Goal: Feedback & Contribution: Submit feedback/report problem

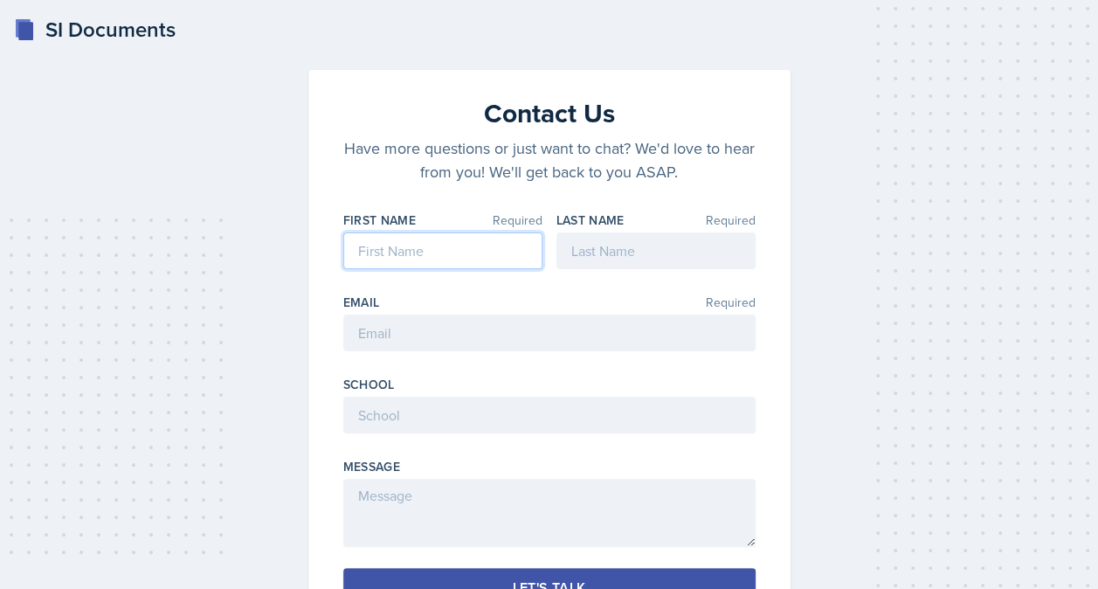
click at [434, 252] on input at bounding box center [442, 250] width 199 height 37
type input "[PERSON_NAME]"
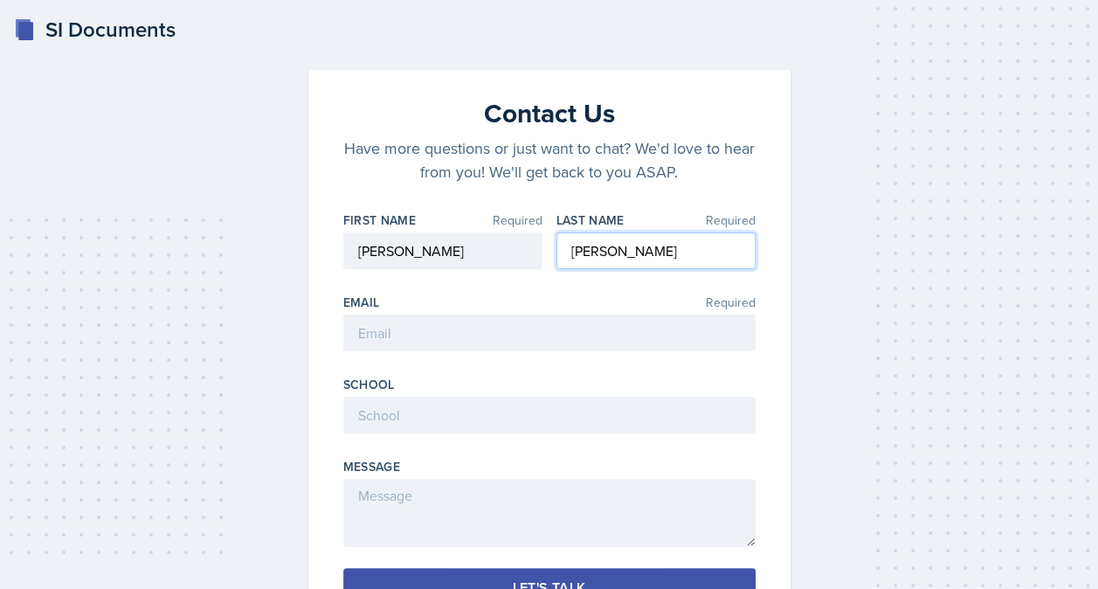
type input "[PERSON_NAME]"
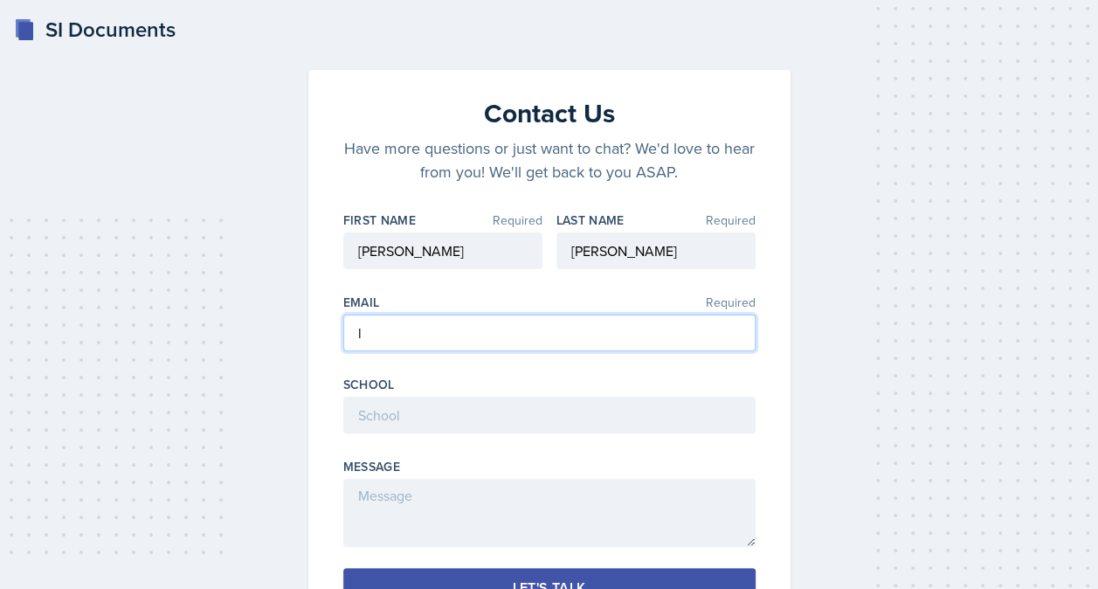
type input "[EMAIL_ADDRESS][DOMAIN_NAME]"
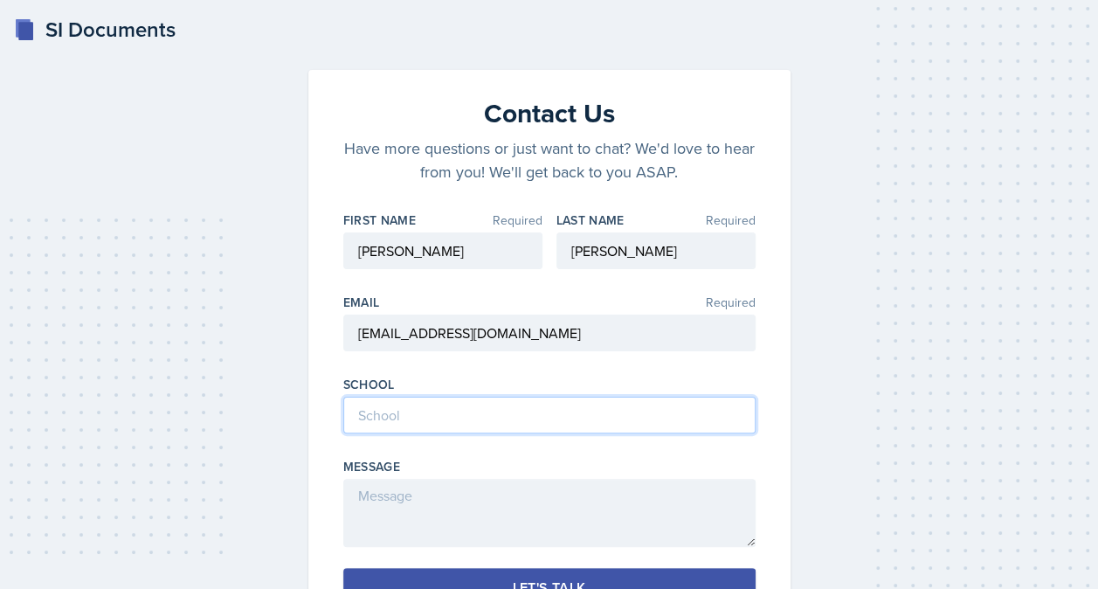
click at [501, 415] on input at bounding box center [549, 415] width 412 height 37
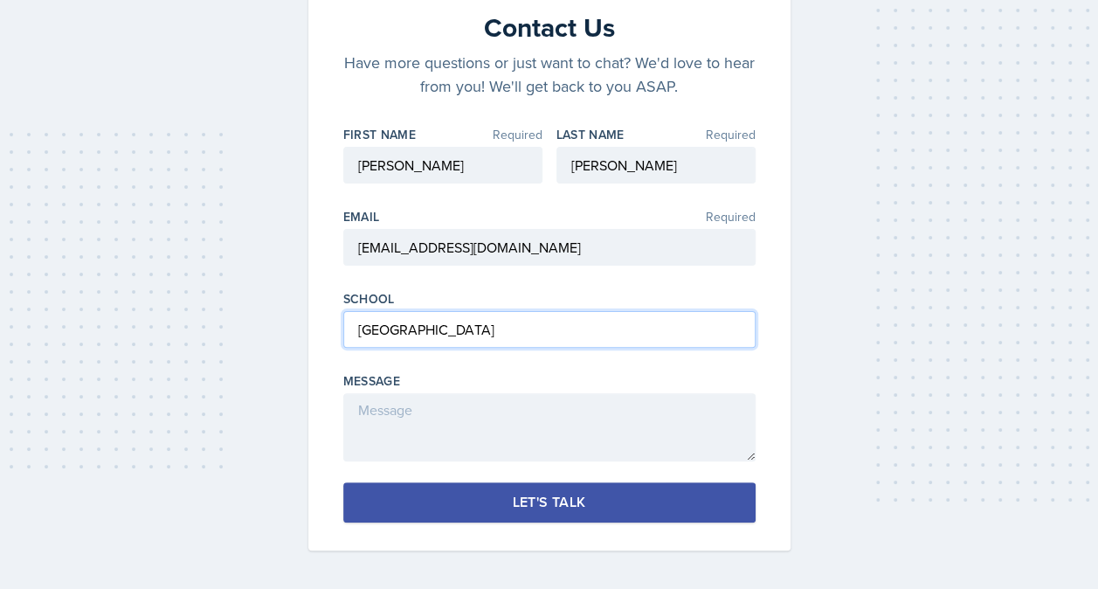
type input "[GEOGRAPHIC_DATA]"
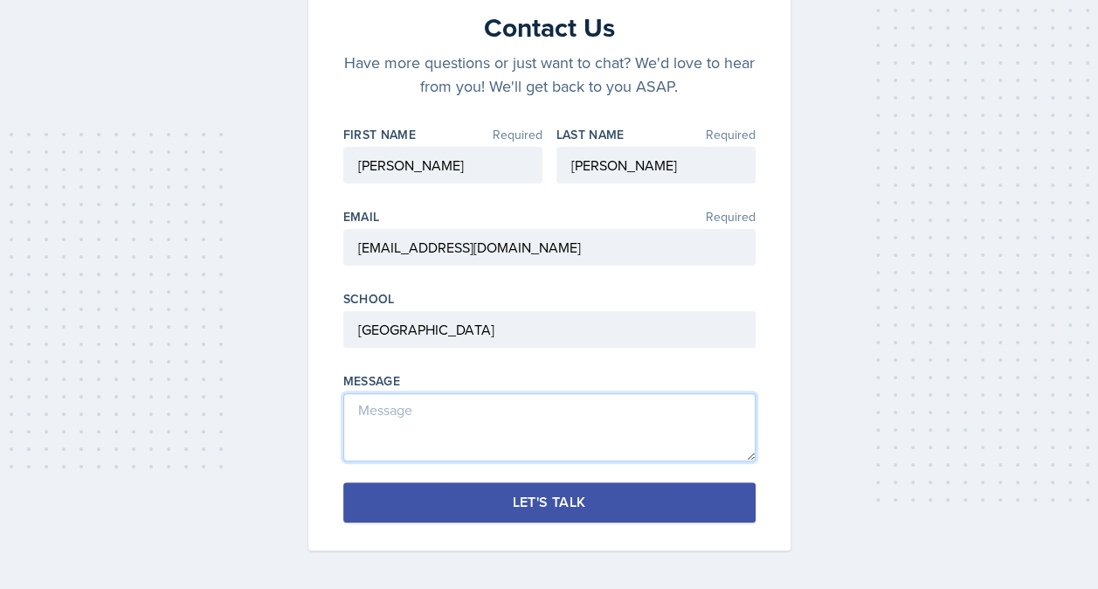
click at [470, 417] on textarea at bounding box center [549, 427] width 412 height 68
type textarea "H"
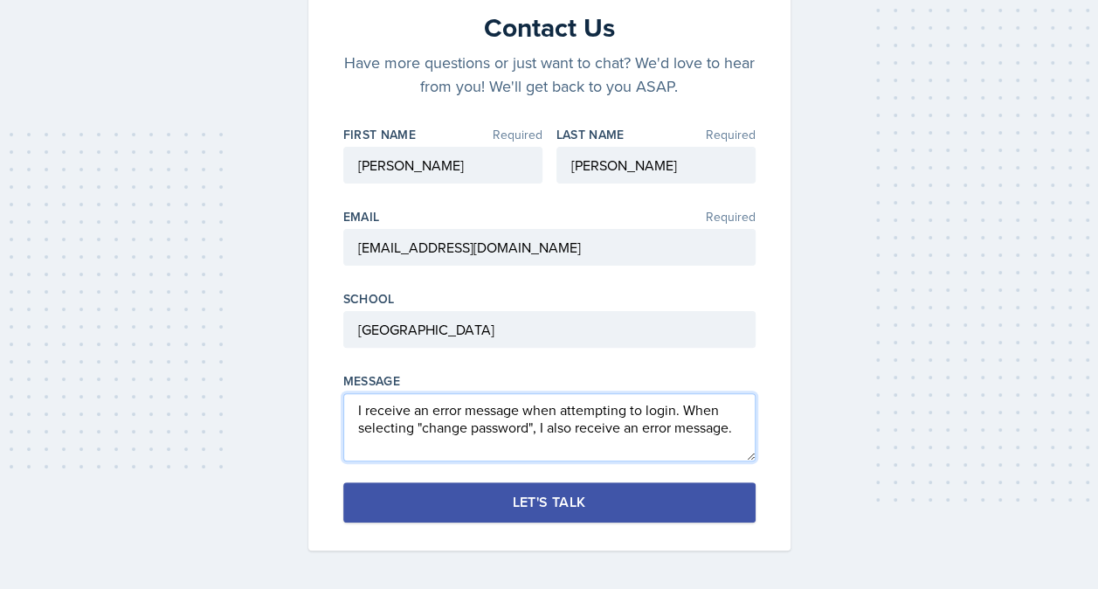
click at [744, 421] on textarea "I receive an error message when attempting to login. When selecting "change pas…" at bounding box center [549, 427] width 412 height 68
type textarea "I receive an error message when attempting to login. When selecting "change pas…"
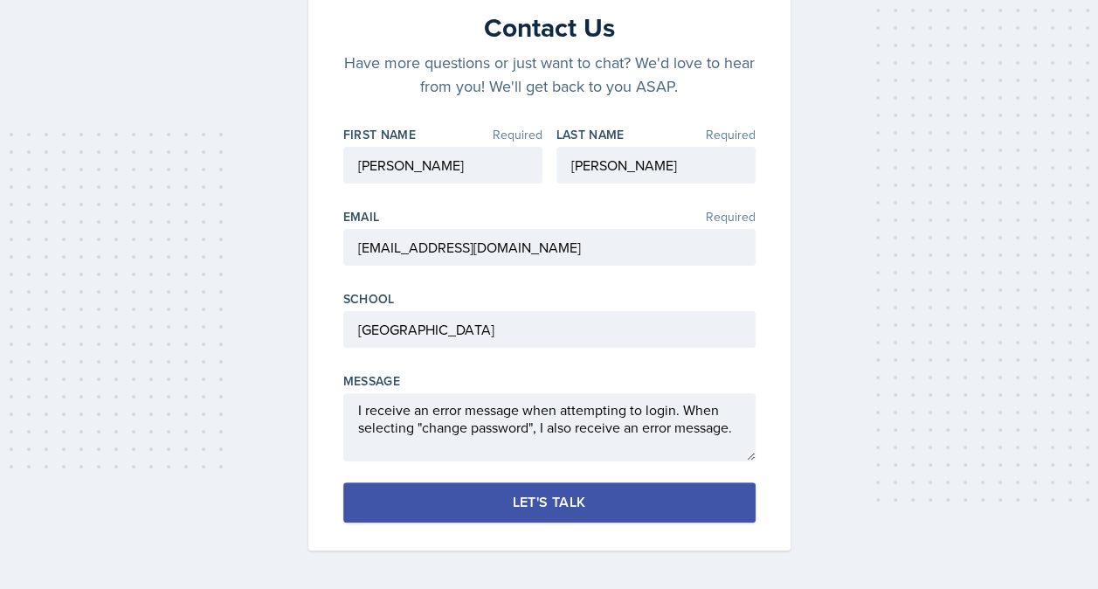
click at [682, 509] on button "Let's Talk" at bounding box center [549, 502] width 412 height 40
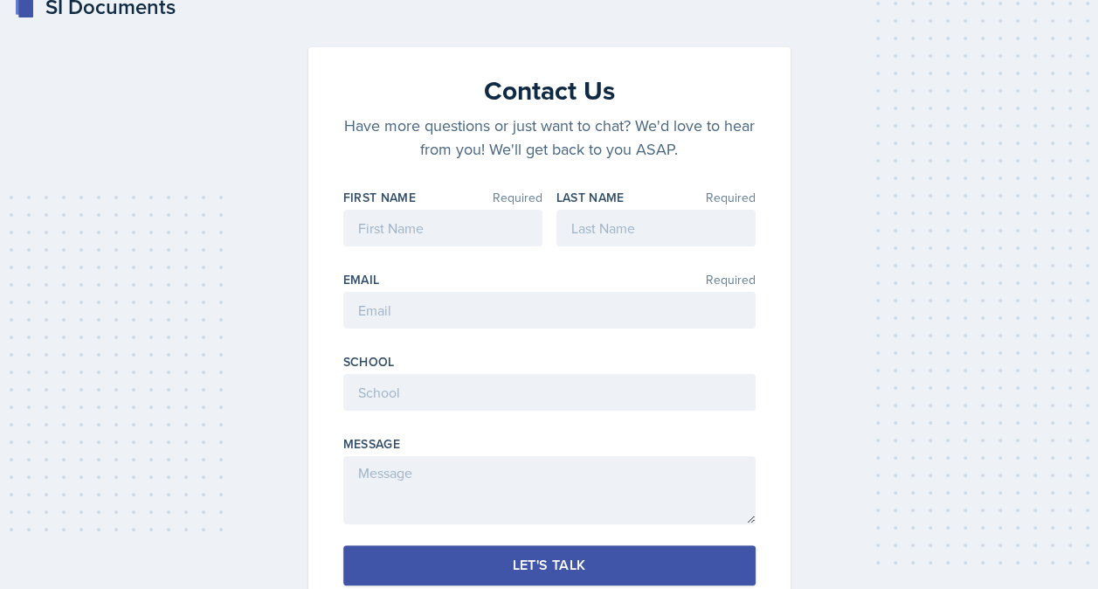
scroll to position [0, 0]
